Goal: Information Seeking & Learning: Understand process/instructions

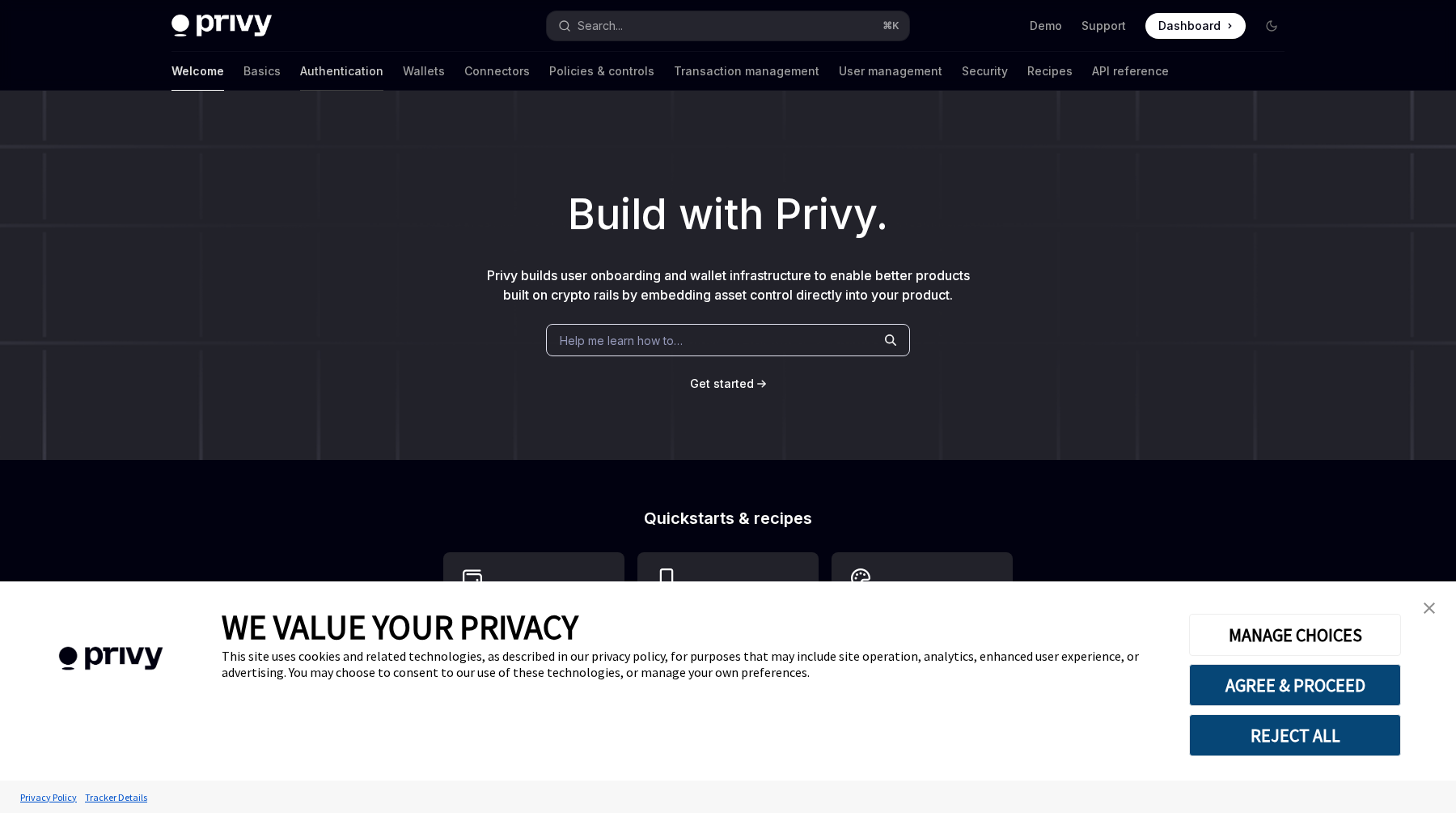
click at [301, 81] on link "Authentication" at bounding box center [342, 70] width 84 height 39
type textarea "*"
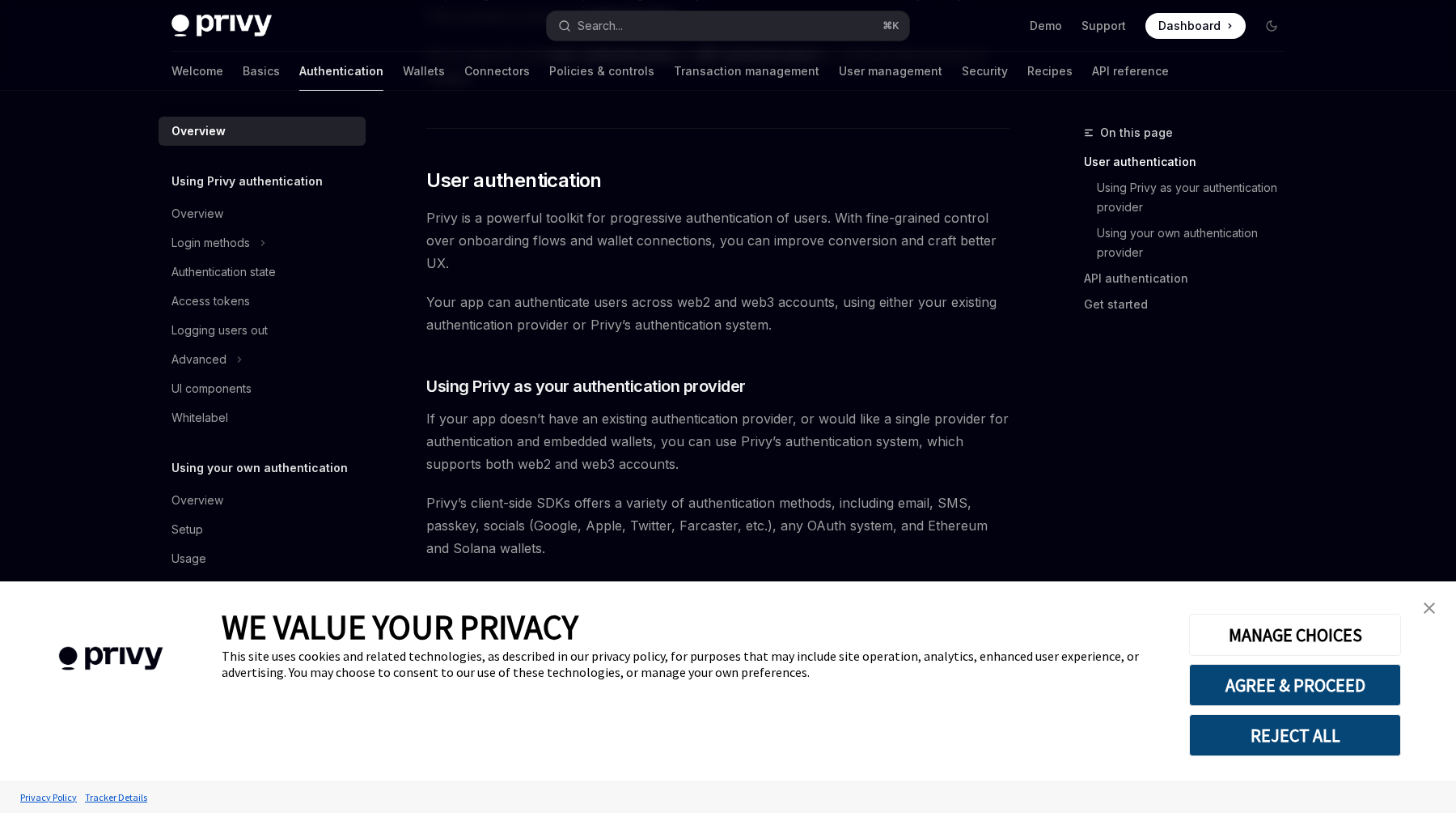
scroll to position [390, 0]
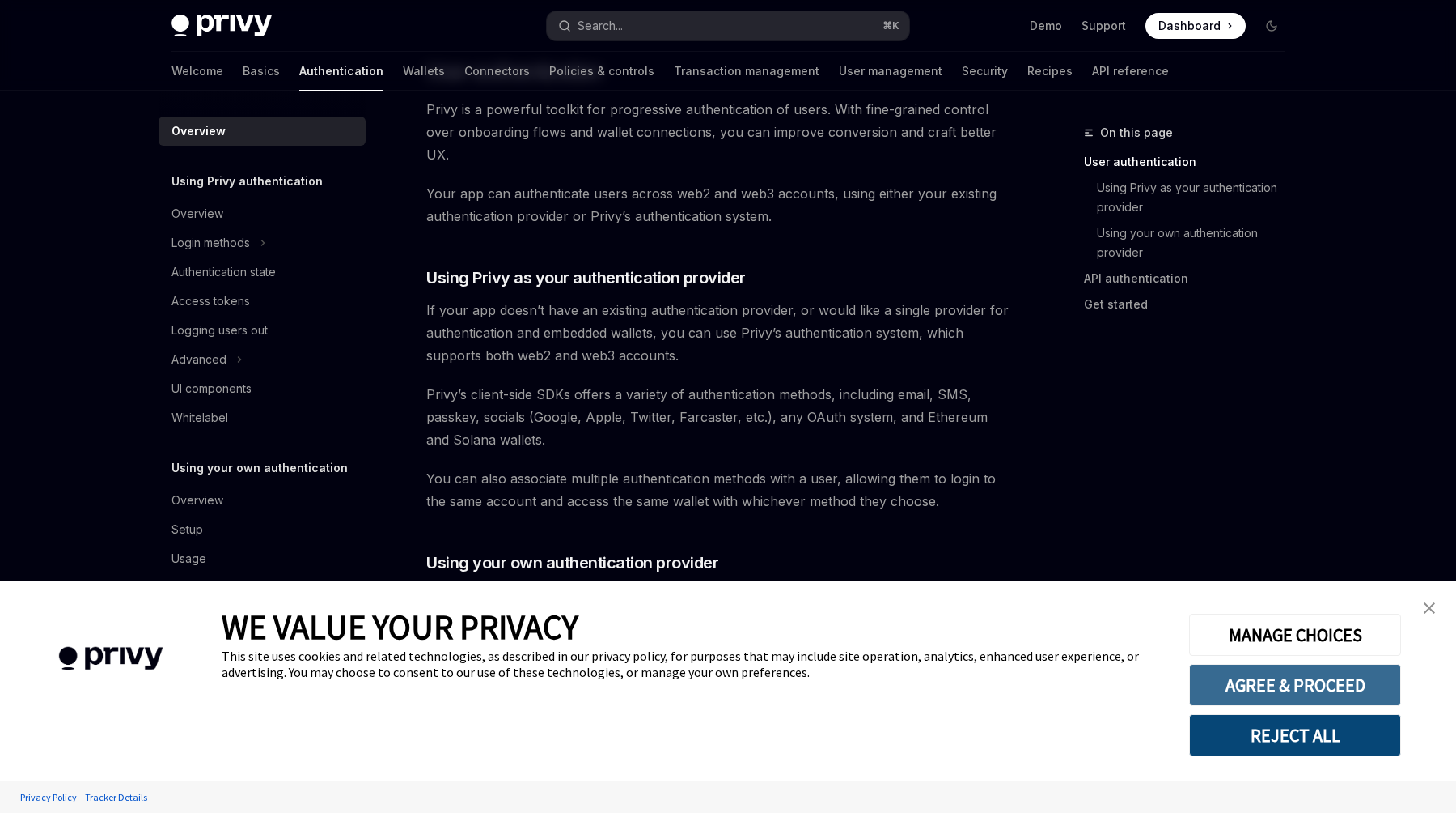
click at [1282, 690] on button "AGREE & PROCEED" at bounding box center [1295, 684] width 212 height 42
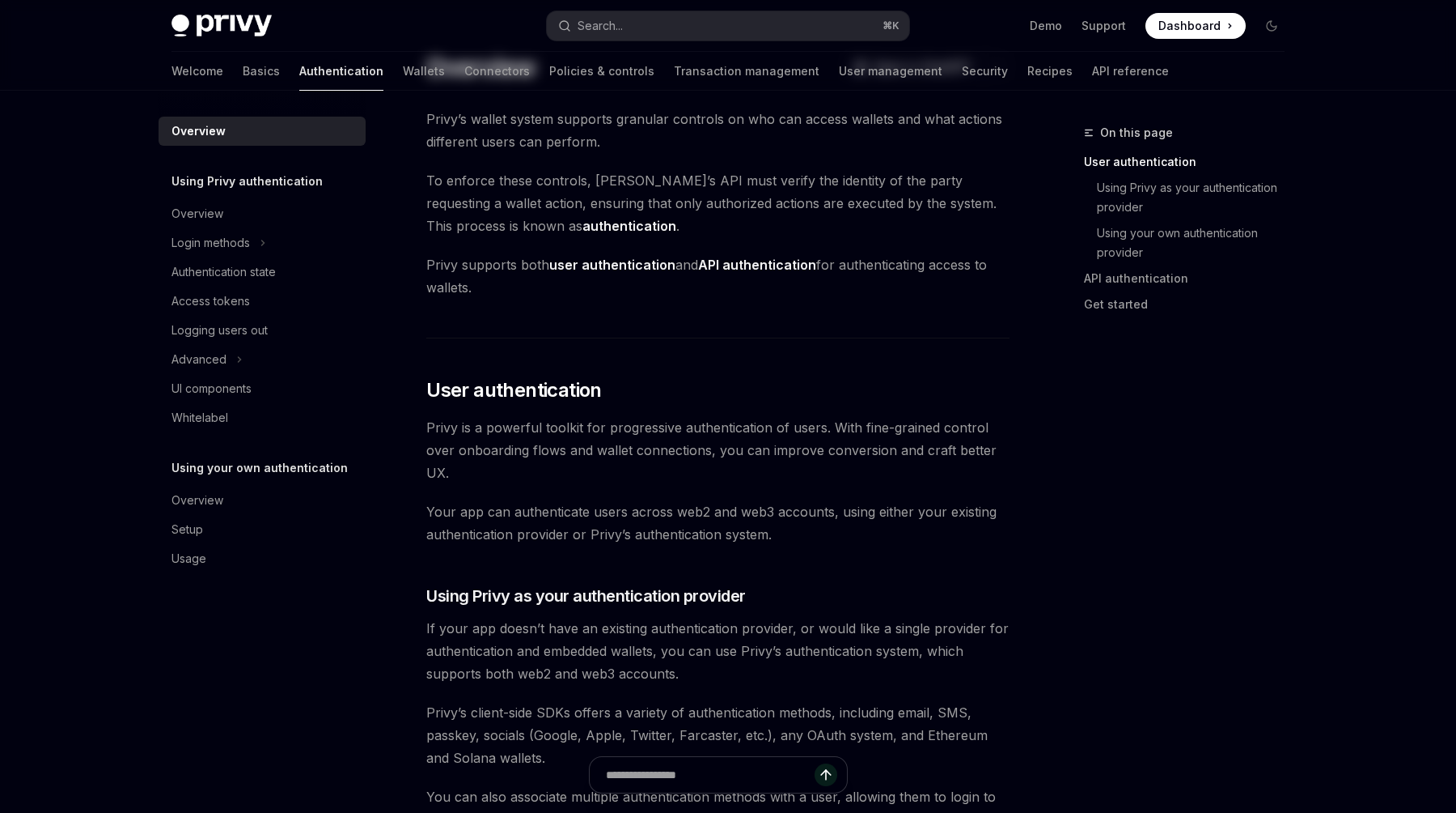
scroll to position [12, 0]
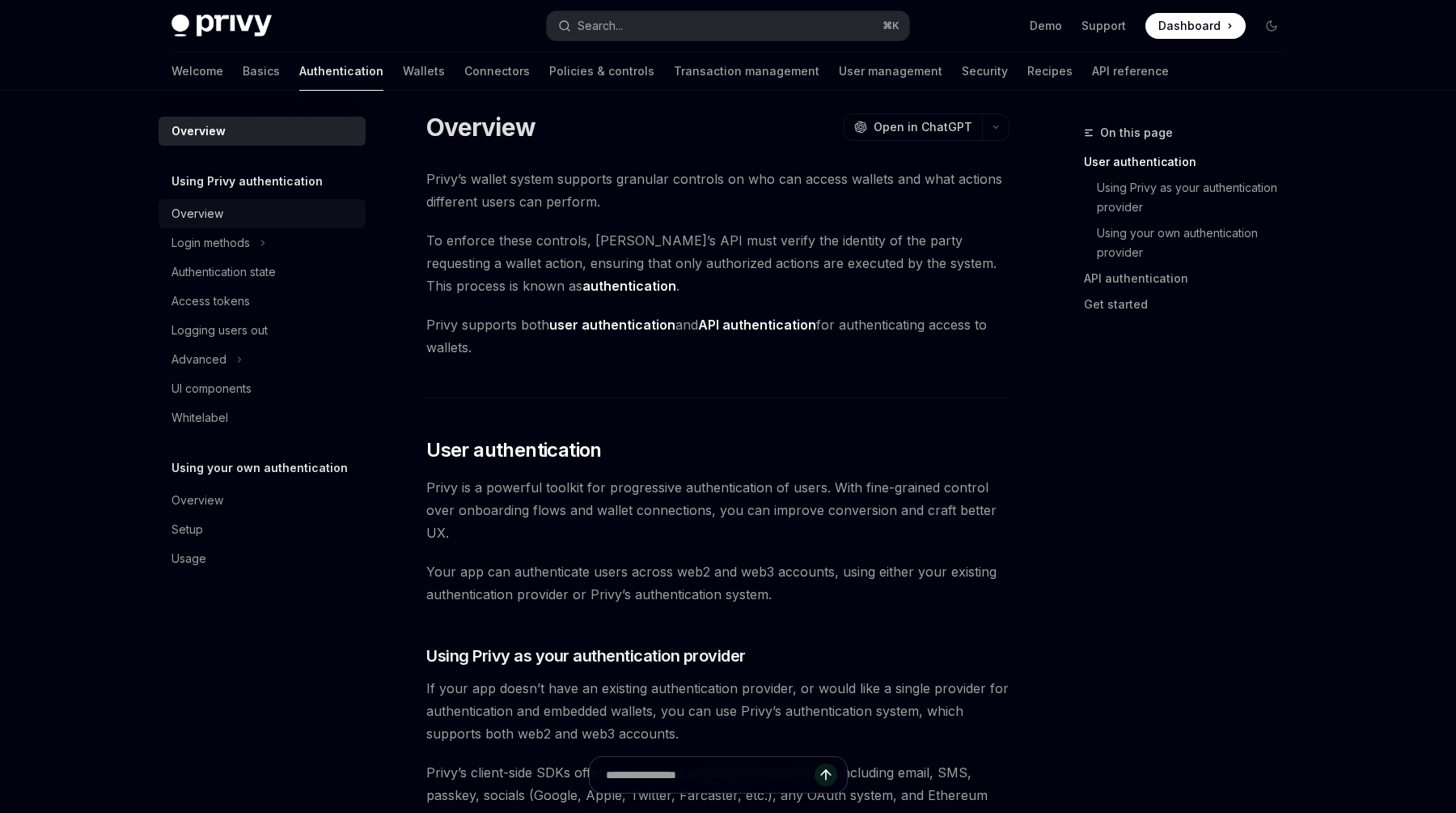
click at [225, 214] on div "Overview" at bounding box center [264, 213] width 184 height 20
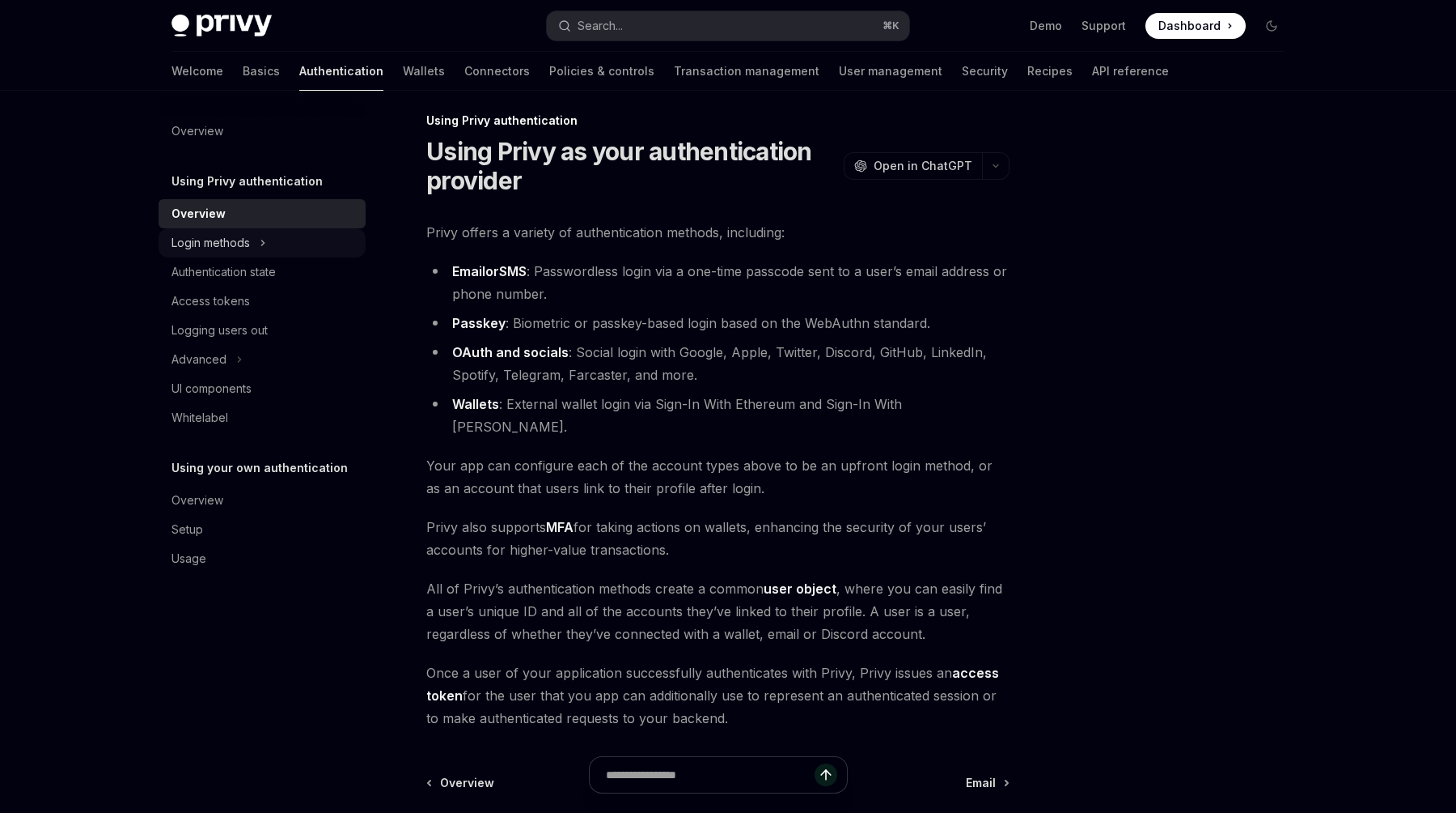
click at [227, 238] on div "Login methods" at bounding box center [211, 242] width 79 height 20
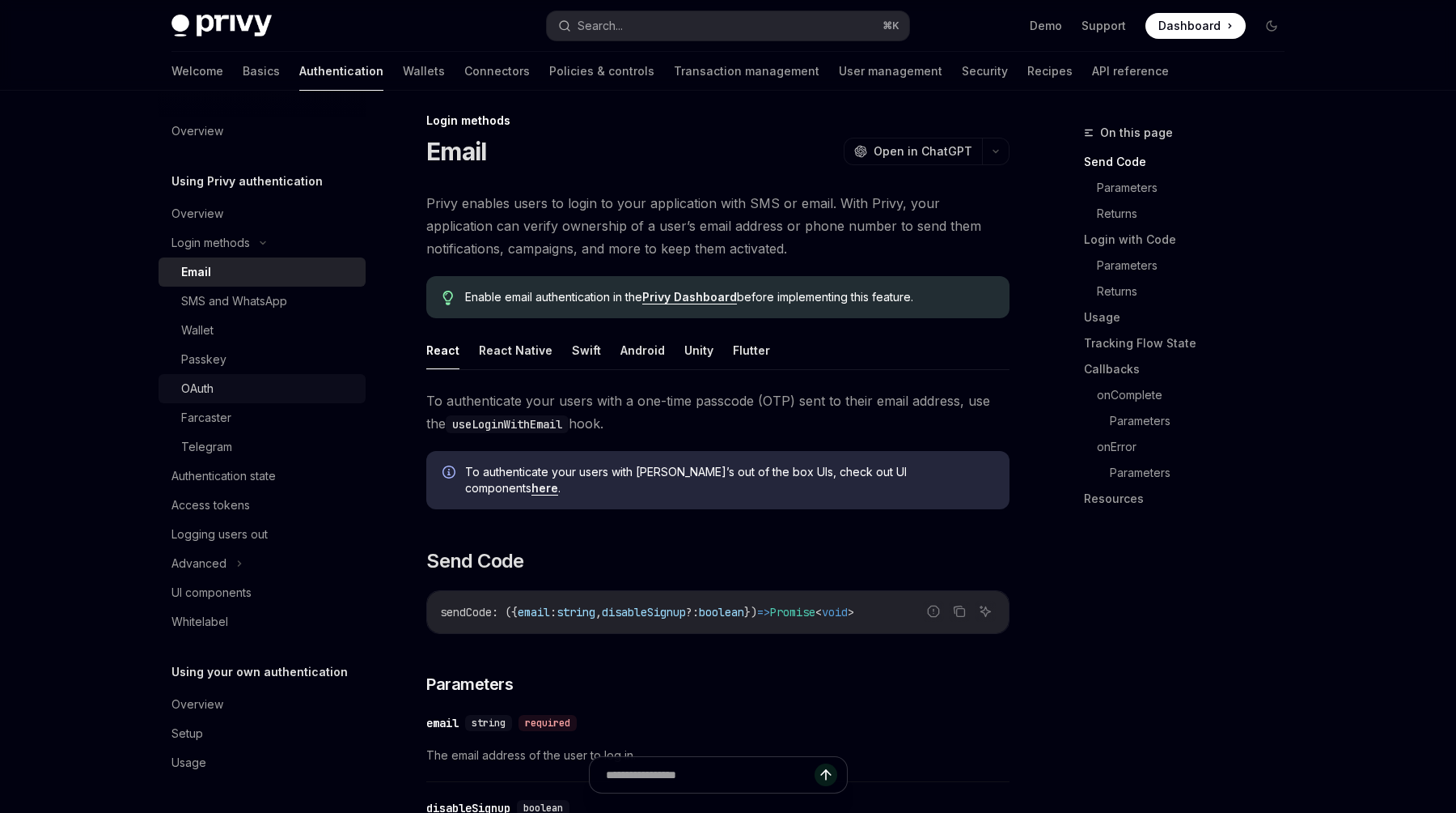
click at [238, 388] on div "OAuth" at bounding box center [269, 388] width 175 height 20
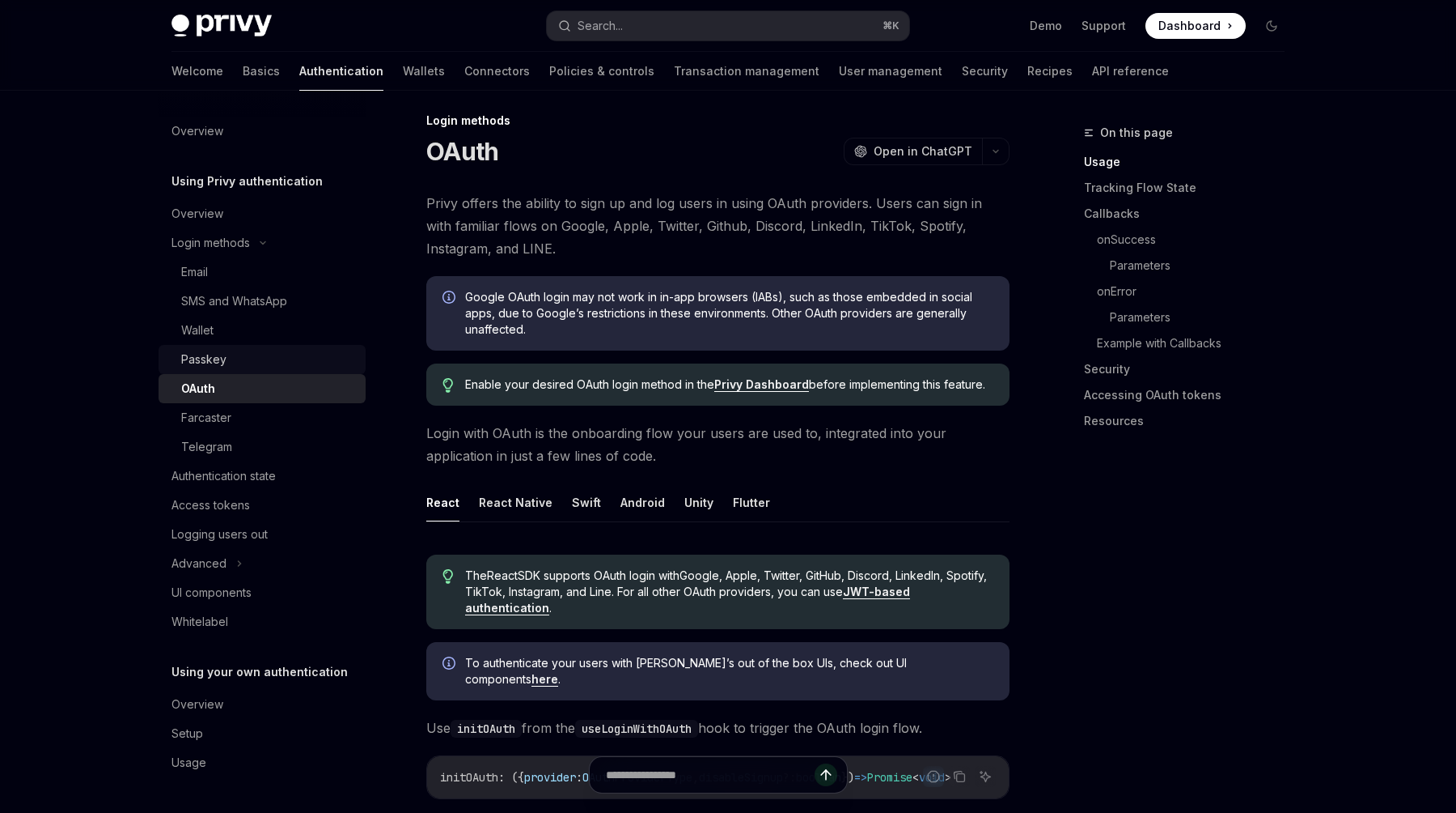
click at [232, 360] on div "Passkey" at bounding box center [269, 359] width 175 height 20
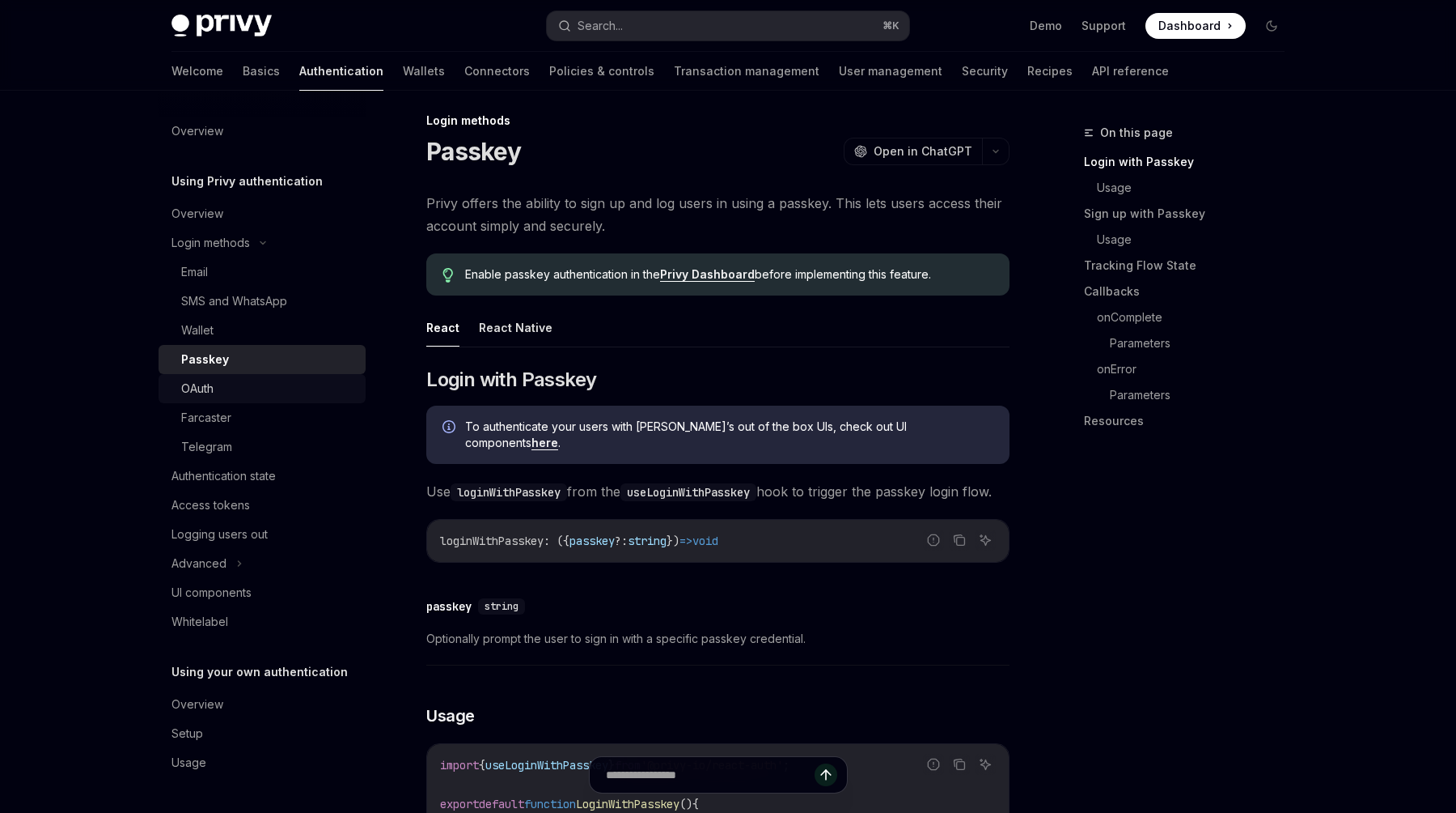
click at [233, 400] on link "OAuth" at bounding box center [262, 388] width 207 height 29
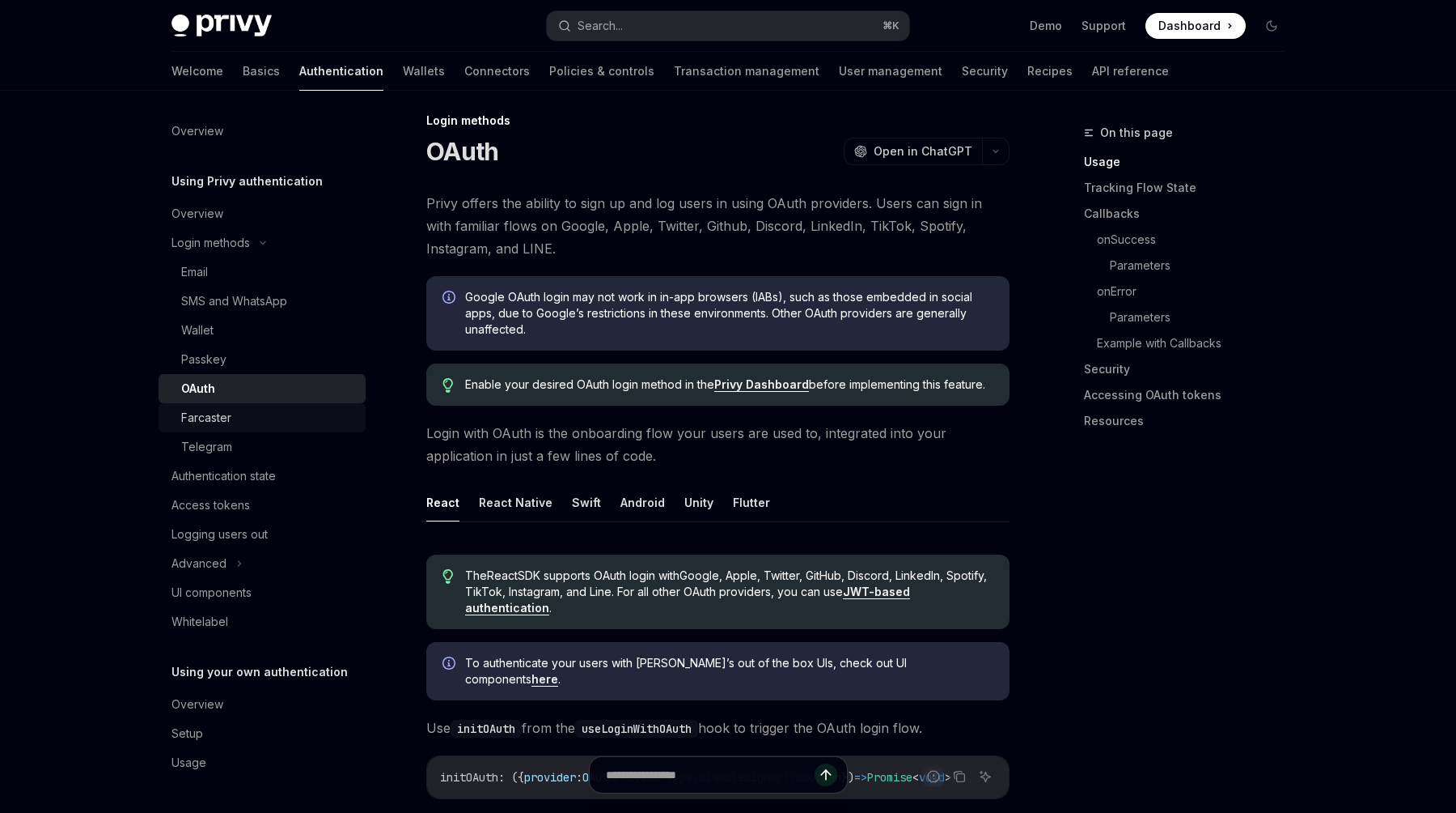
click at [232, 418] on div "Farcaster" at bounding box center [269, 417] width 175 height 20
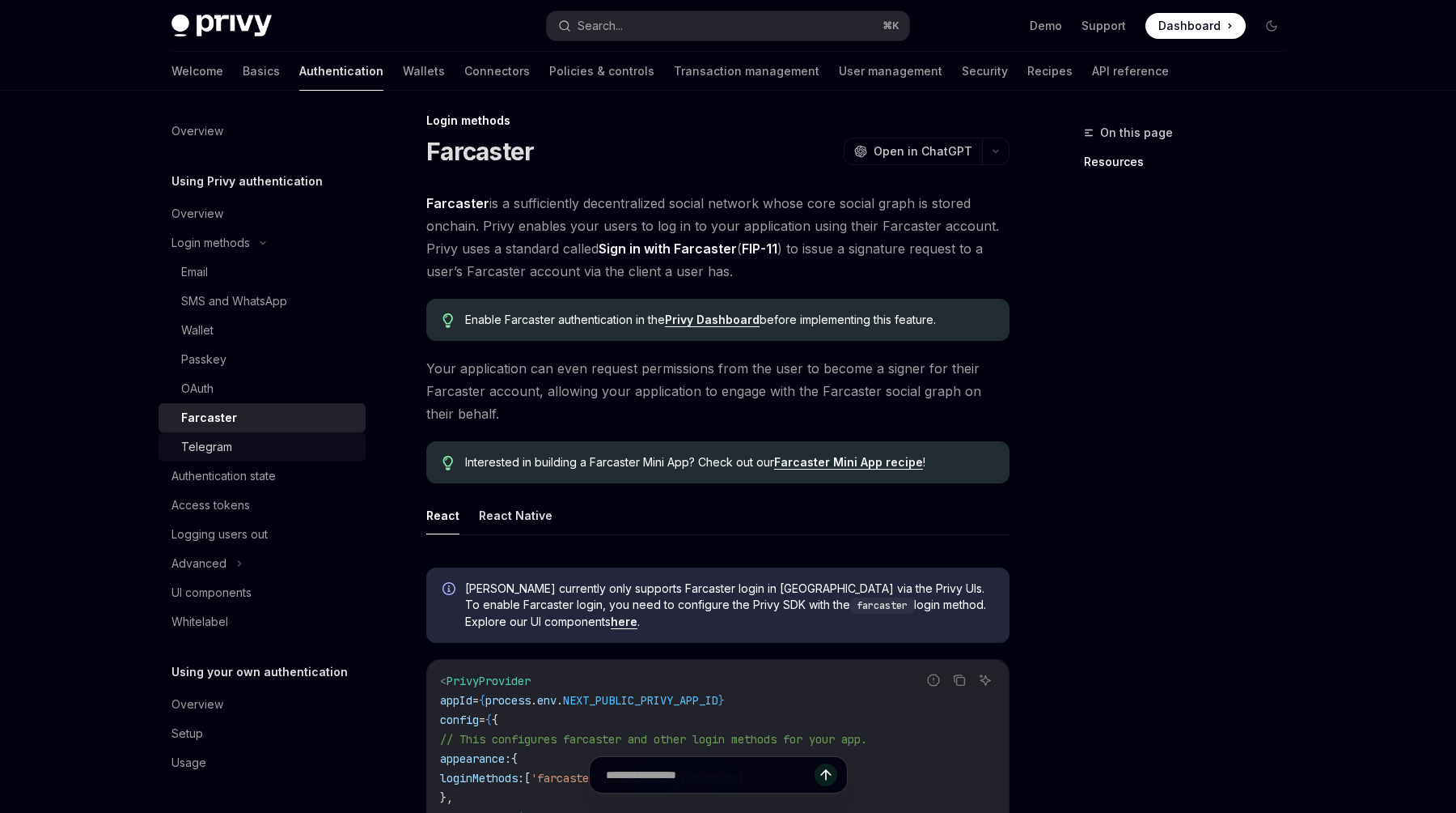
click at [235, 446] on div "Telegram" at bounding box center [269, 446] width 175 height 20
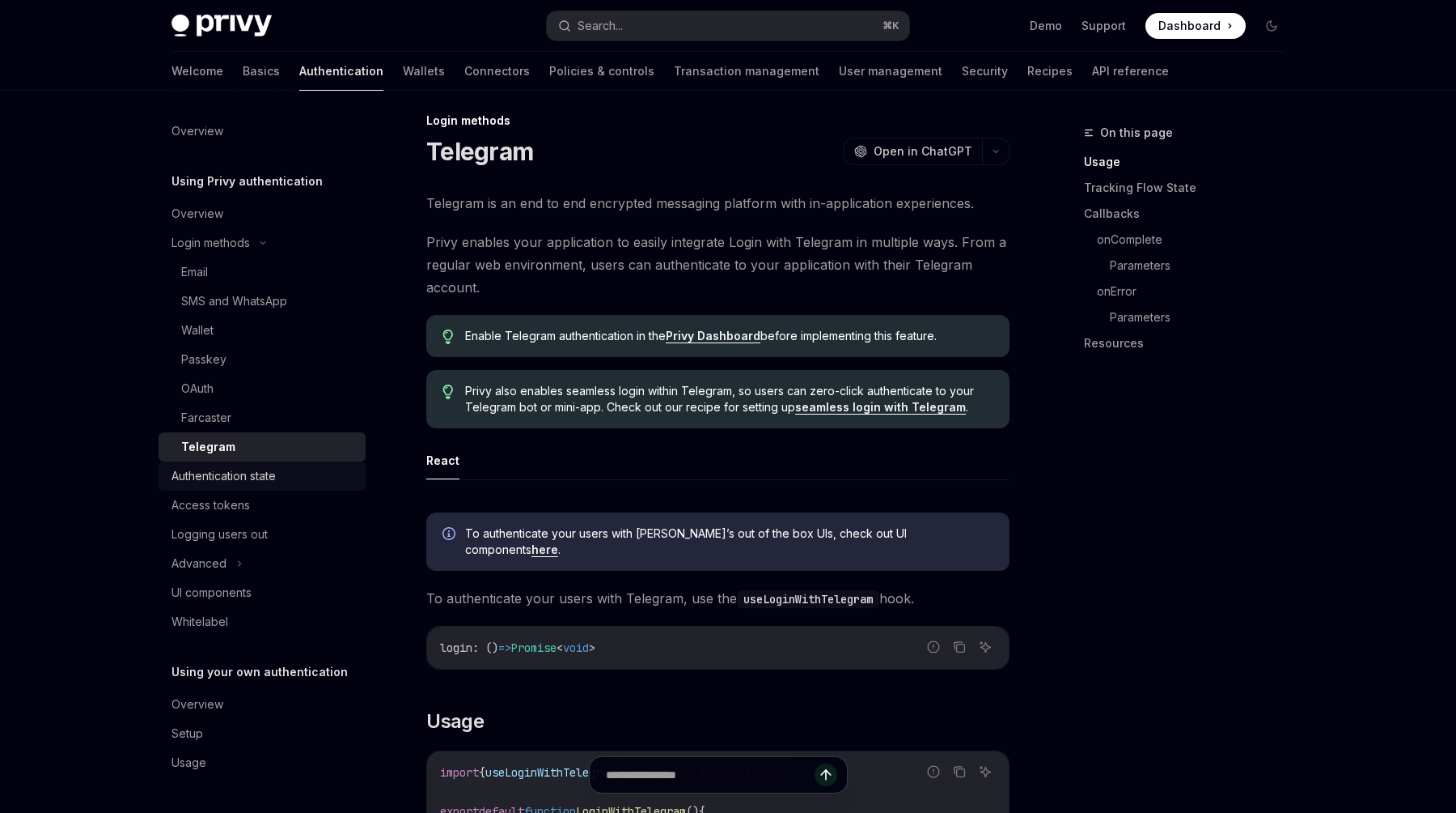
click at [240, 479] on div "Authentication state" at bounding box center [224, 476] width 104 height 20
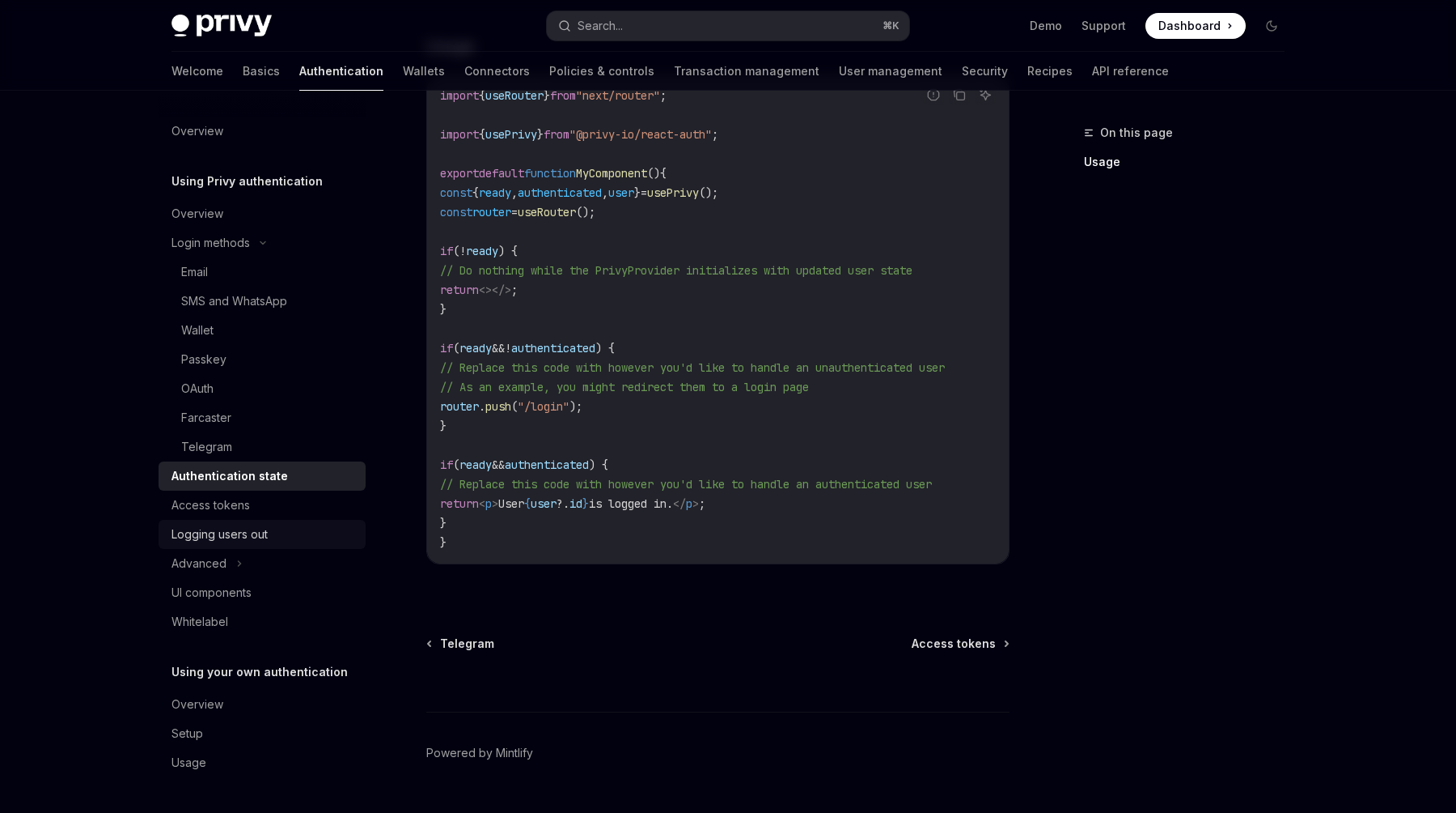
scroll to position [586, 0]
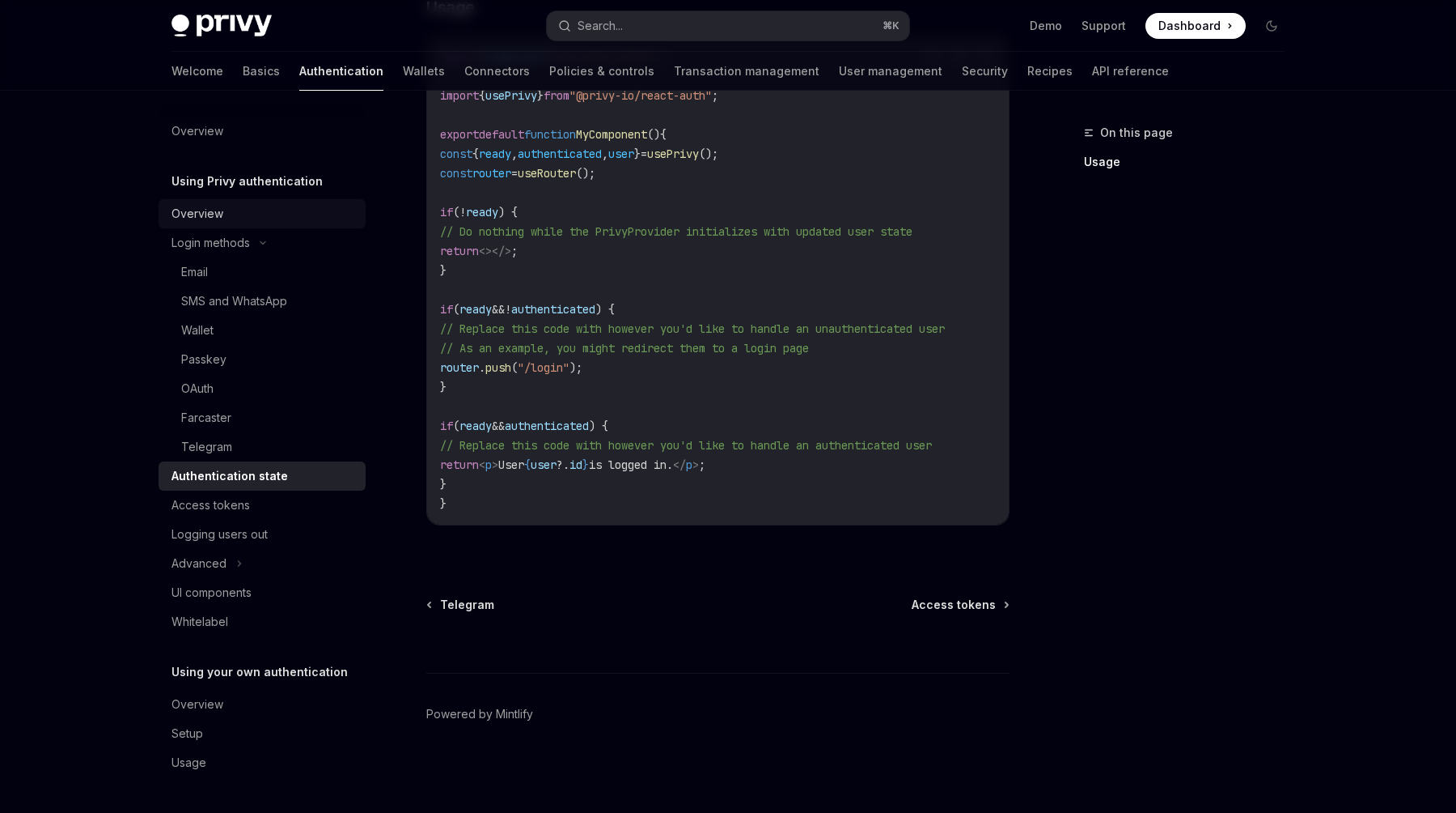
click at [227, 210] on div "Overview" at bounding box center [264, 213] width 184 height 20
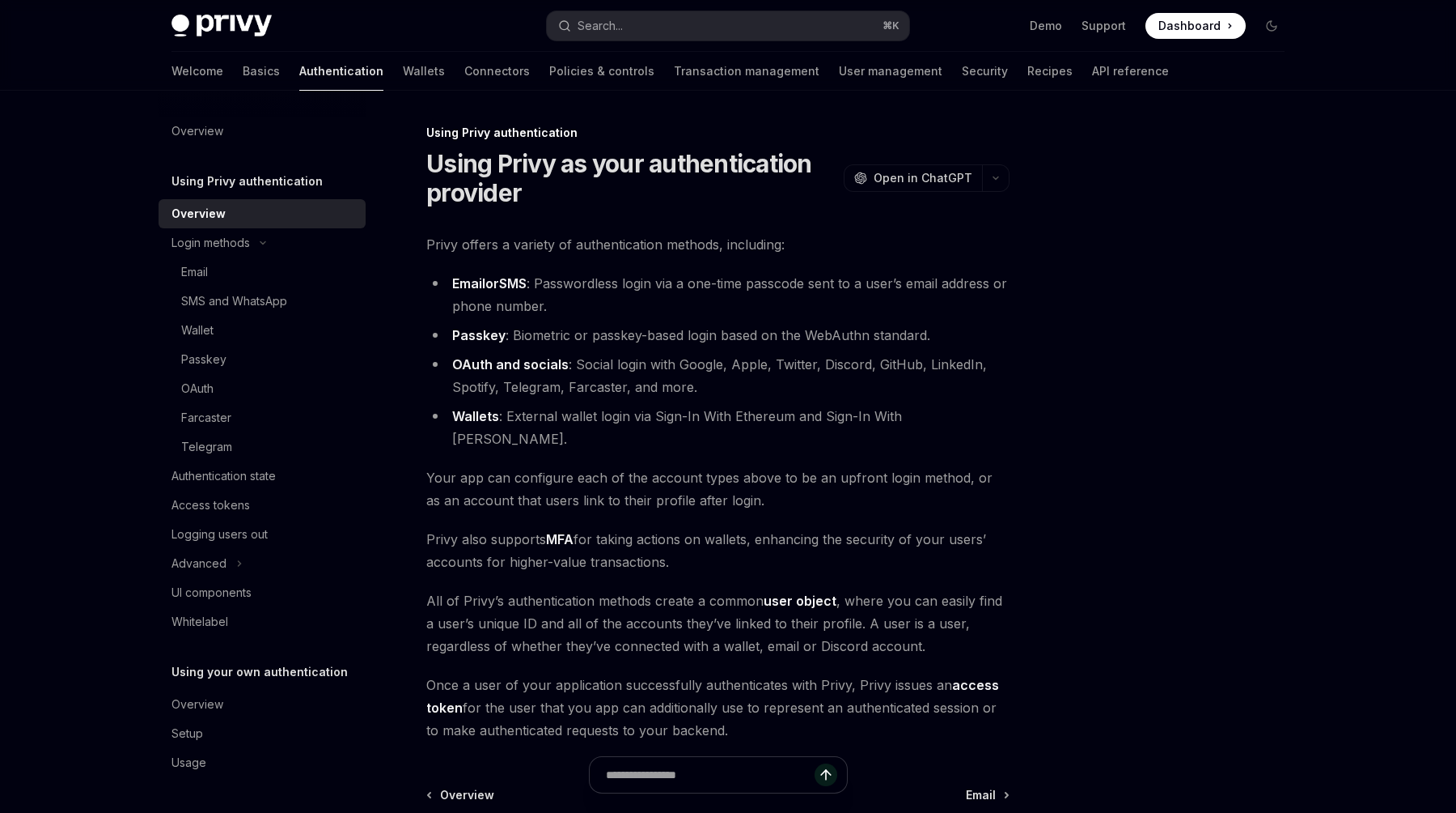
click at [269, 177] on h5 "Using Privy authentication" at bounding box center [247, 181] width 151 height 20
click at [208, 131] on div "Overview" at bounding box center [197, 131] width 52 height 20
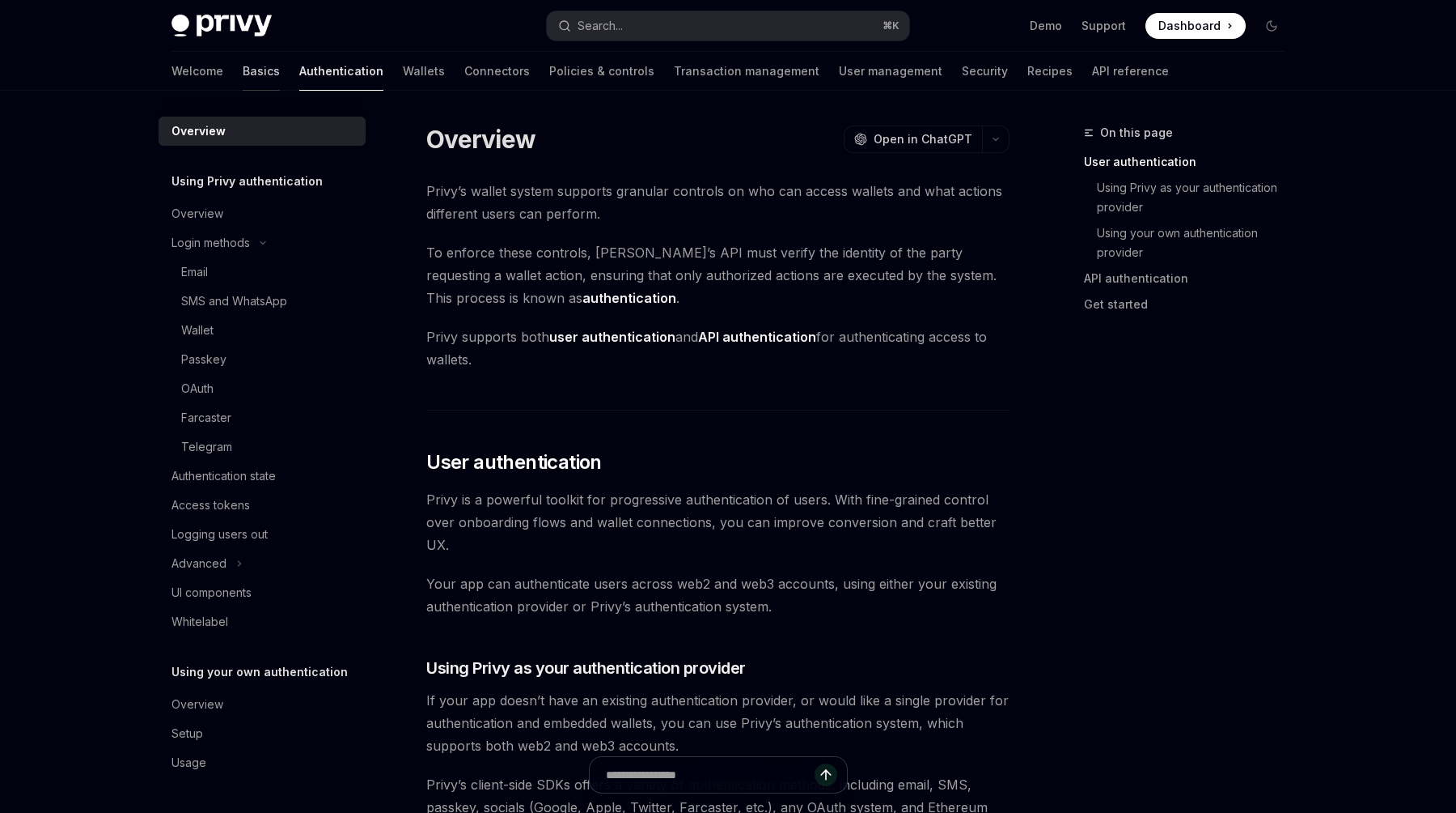
click at [242, 68] on link "Basics" at bounding box center [261, 70] width 38 height 39
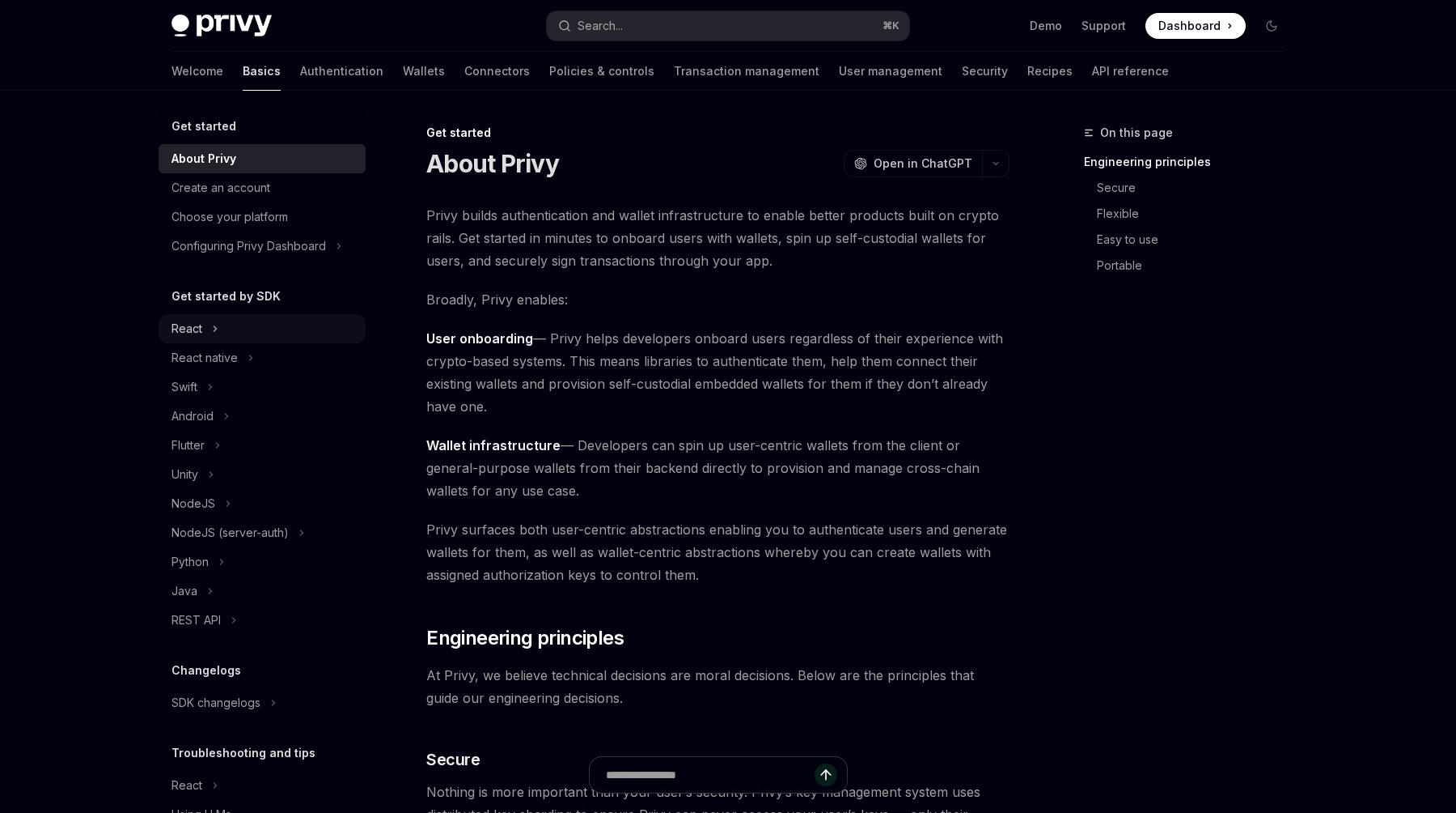
click at [207, 332] on div "React" at bounding box center [262, 328] width 207 height 29
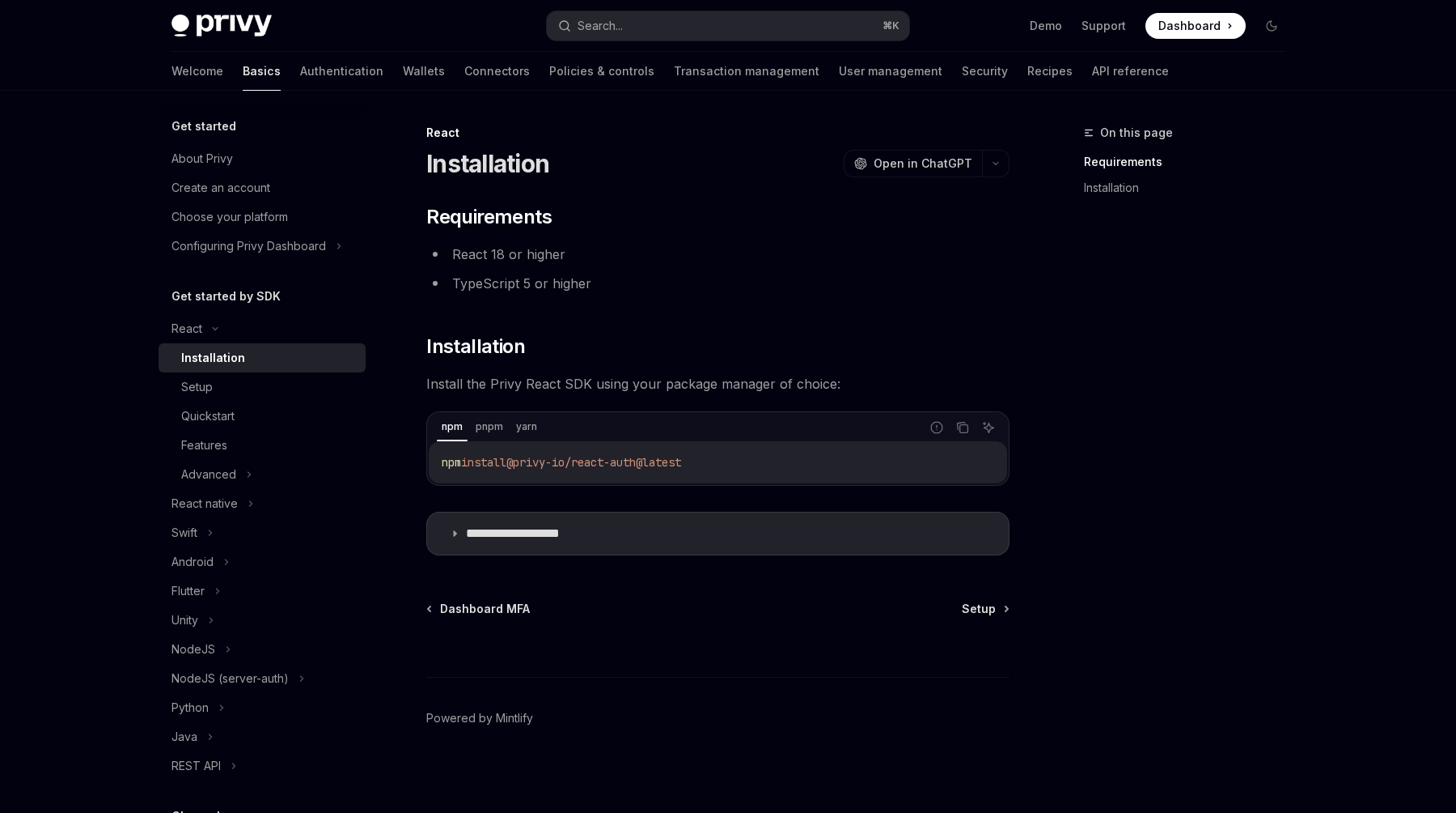
scroll to position [4, 0]
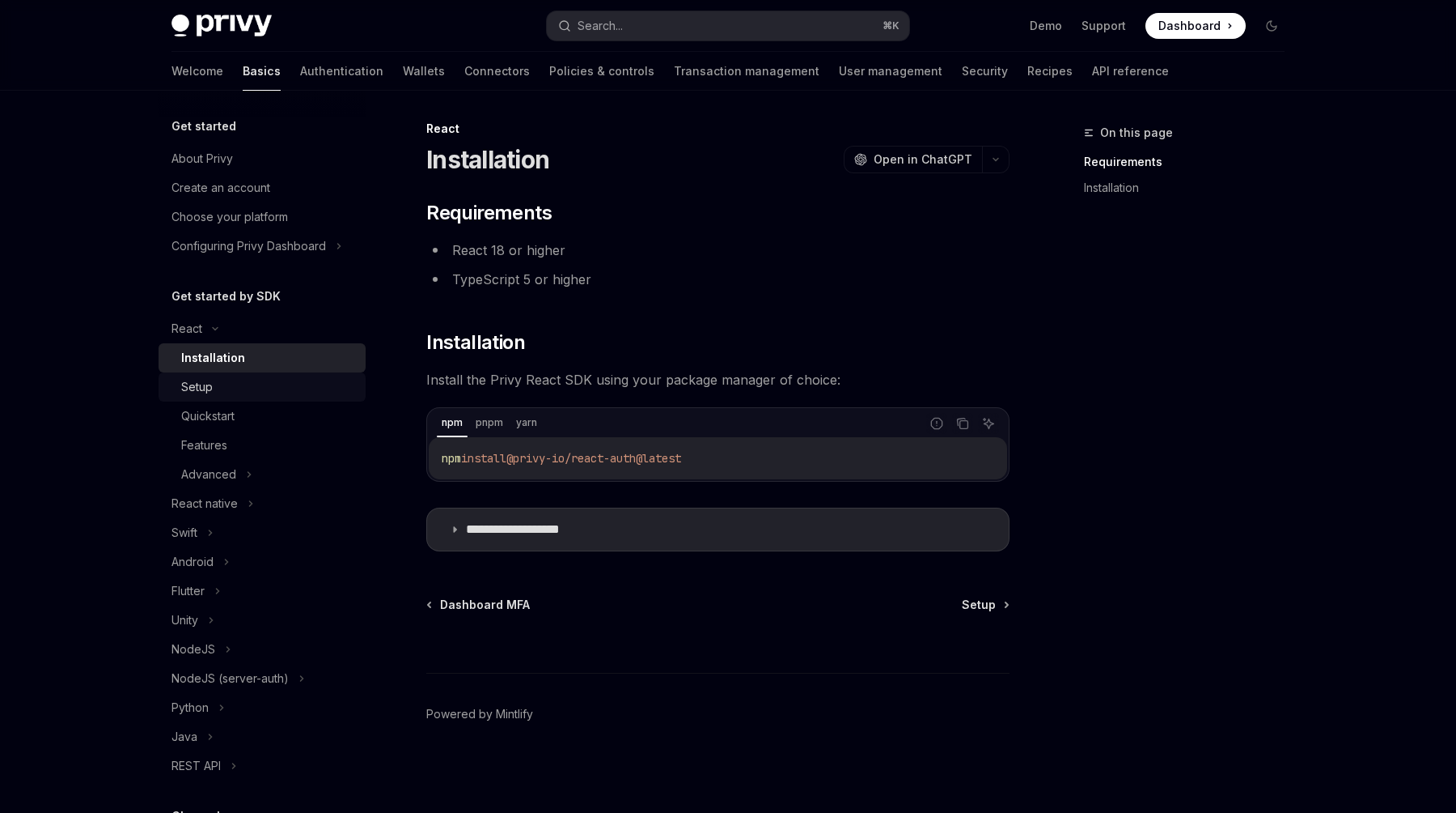
click at [290, 383] on div "Setup" at bounding box center [269, 386] width 175 height 20
type textarea "*"
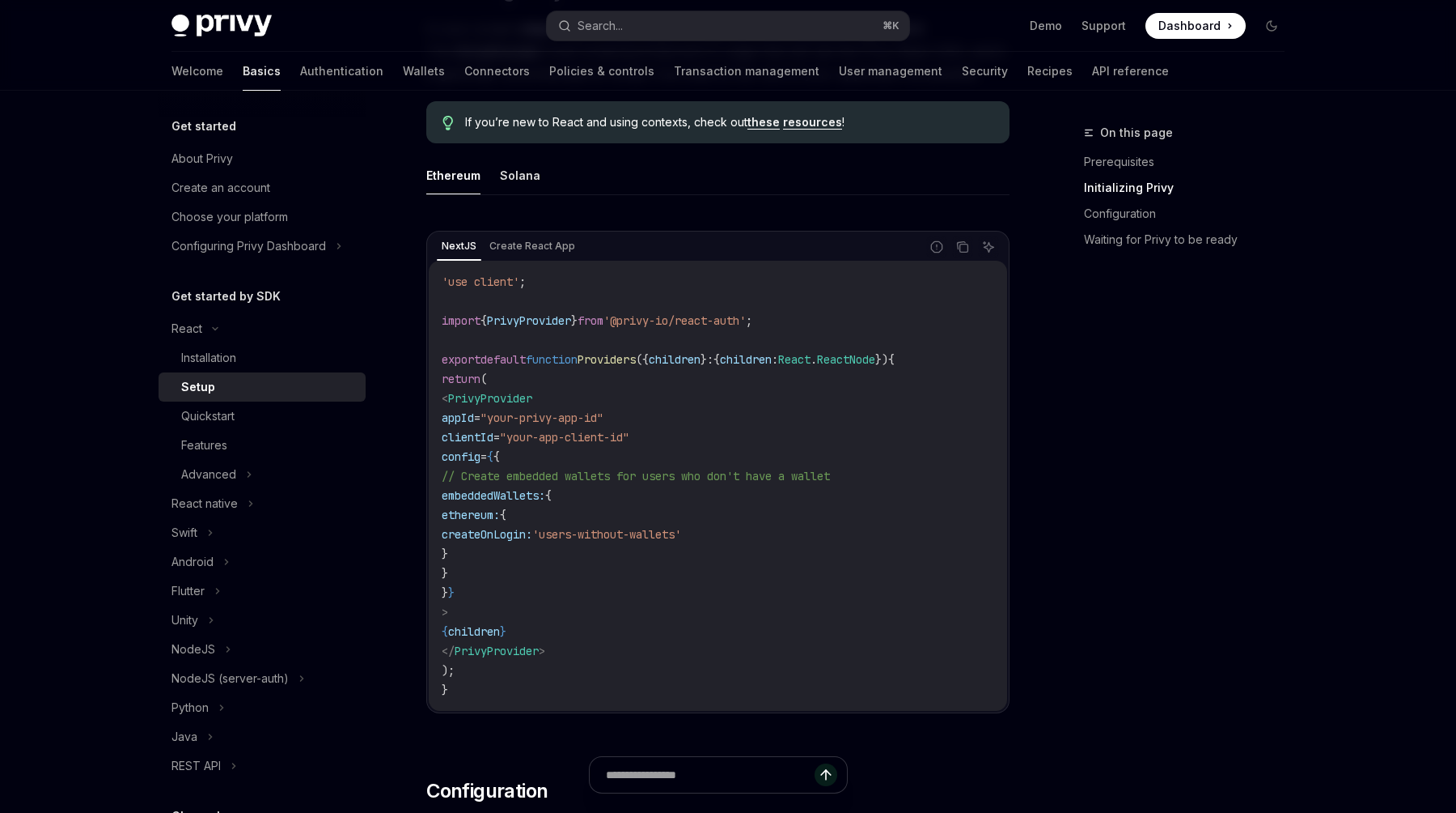
scroll to position [430, 0]
